Goal: Check status: Verify the current state of an ongoing process or item

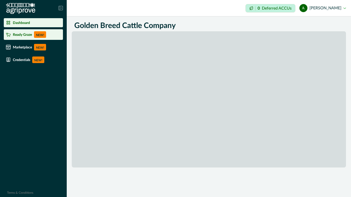
click at [38, 33] on p "NEW!" at bounding box center [40, 34] width 12 height 7
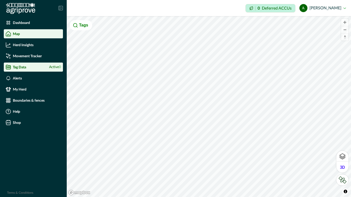
click at [41, 70] on li "Tag Data Active 0" at bounding box center [33, 66] width 59 height 9
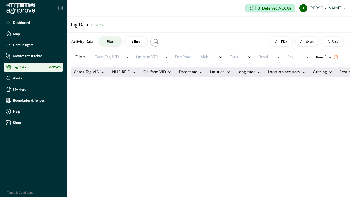
click at [32, 66] on div "Tag Data Active 6" at bounding box center [33, 66] width 55 height 5
click at [20, 23] on p "Dashboard" at bounding box center [21, 23] width 17 height 4
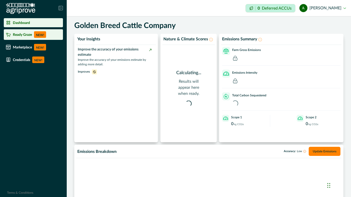
click at [35, 38] on li "Ready Graze NEW!" at bounding box center [33, 34] width 59 height 11
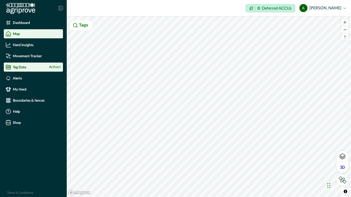
click at [30, 67] on div "Tag Data Active 6" at bounding box center [33, 66] width 55 height 5
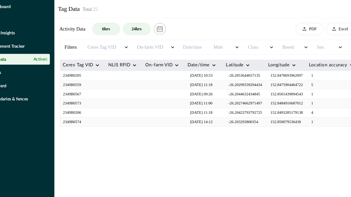
click at [139, 40] on button "24hrs" at bounding box center [136, 42] width 23 height 10
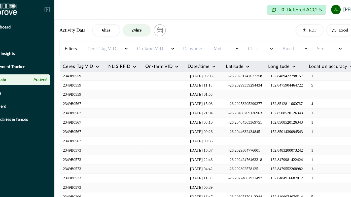
scroll to position [81, 0]
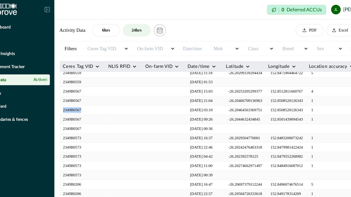
drag, startPoint x: 101, startPoint y: 93, endPoint x: 73, endPoint y: 93, distance: 28.7
click at [73, 93] on td "2349B0567" at bounding box center [91, 93] width 38 height 8
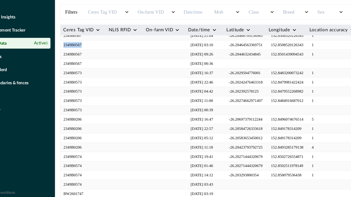
scroll to position [0, 0]
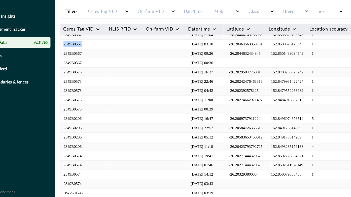
drag, startPoint x: 211, startPoint y: 193, endPoint x: 89, endPoint y: 190, distance: 122.0
click at [111, 192] on td at bounding box center [125, 194] width 31 height 8
drag, startPoint x: 86, startPoint y: 194, endPoint x: 94, endPoint y: 192, distance: 8.2
click at [94, 192] on td "BW2601747" at bounding box center [91, 194] width 38 height 8
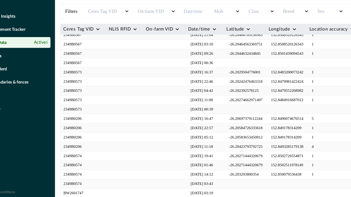
click at [234, 189] on td at bounding box center [227, 186] width 36 height 8
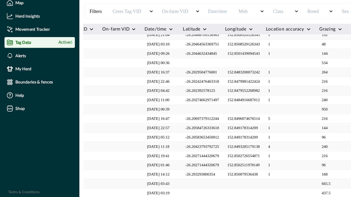
scroll to position [105, 0]
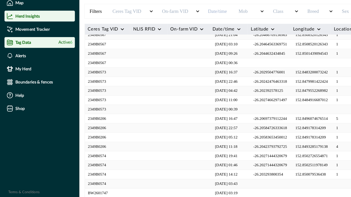
click at [44, 46] on div "Herd Insights" at bounding box center [33, 44] width 55 height 5
